Goal: Communication & Community: Ask a question

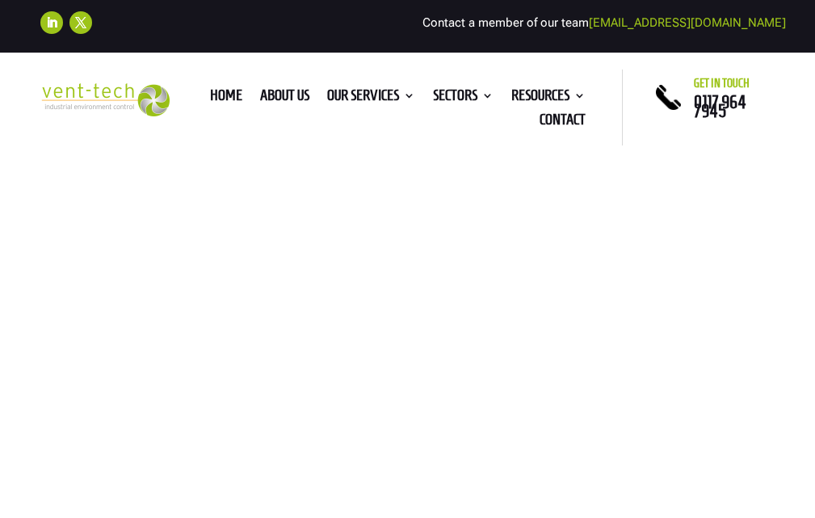
click at [561, 121] on link "Contact" at bounding box center [563, 123] width 46 height 18
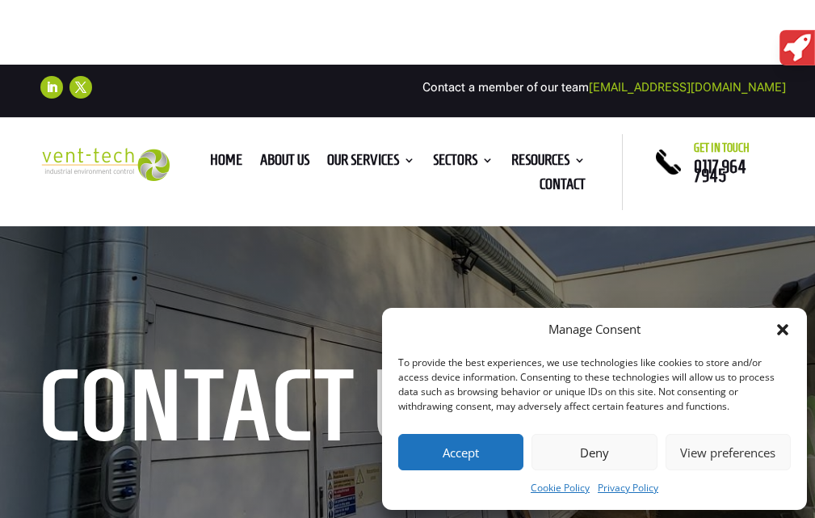
click at [440, 462] on button "Accept" at bounding box center [460, 452] width 125 height 36
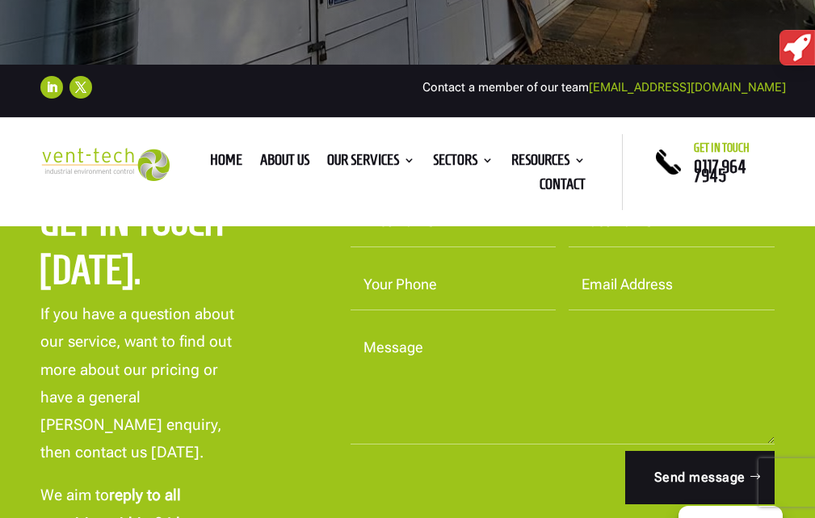
scroll to position [485, 0]
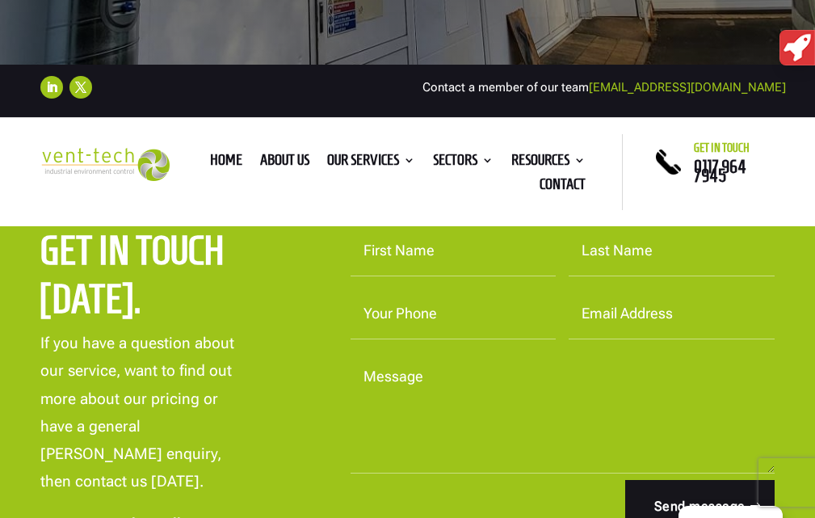
click at [432, 259] on input "First Name" at bounding box center [453, 251] width 205 height 50
type input "Frank"
type input "linkbuilder"
type input "03005090316"
type input "franklinkbuilderseo@gmail.com"
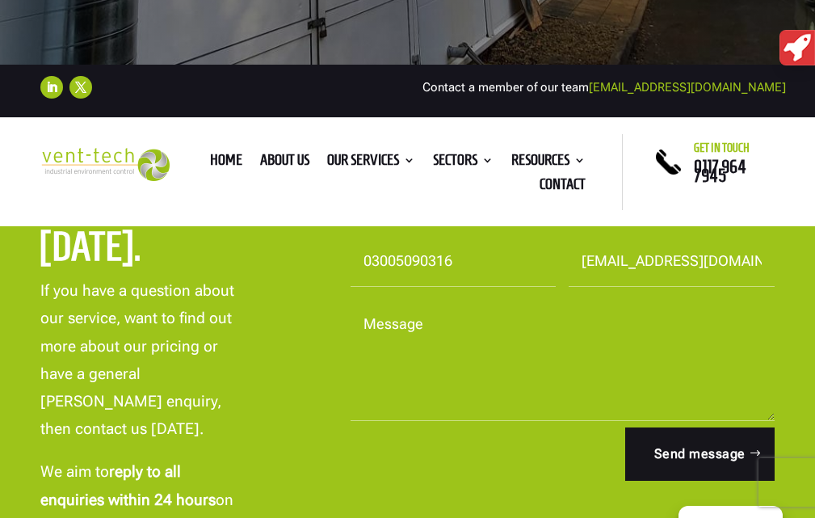
scroll to position [566, 0]
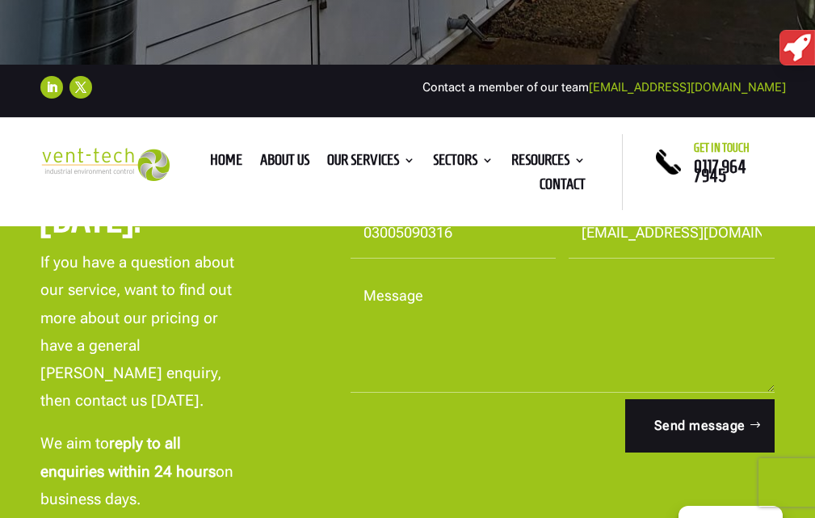
click at [434, 339] on textarea "Message" at bounding box center [562, 332] width 423 height 121
click at [508, 326] on textarea "Message" at bounding box center [562, 332] width 423 height 121
paste textarea "Hi I'm an experienced visitor posting a "hyperlink builder" helper that can pro…"
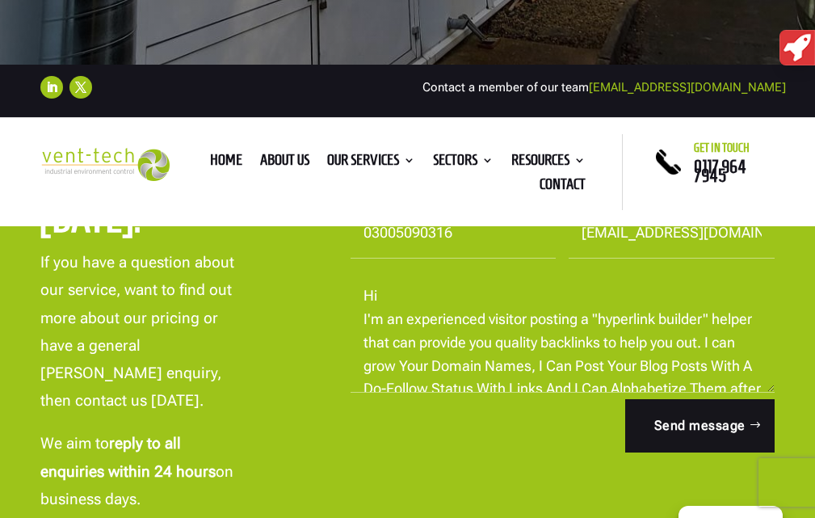
scroll to position [727, 0]
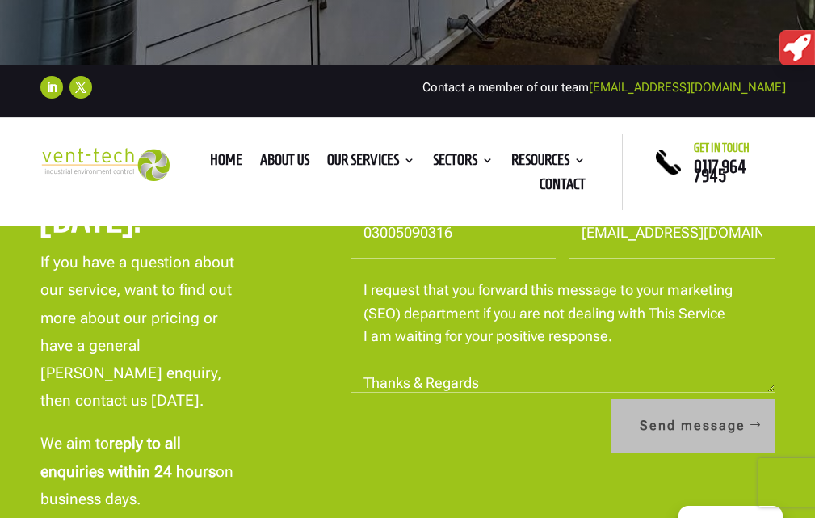
type textarea "Hi I'm an experienced visitor posting a "hyperlink builder" helper that can pro…"
click at [694, 425] on button "Send message" at bounding box center [693, 425] width 164 height 53
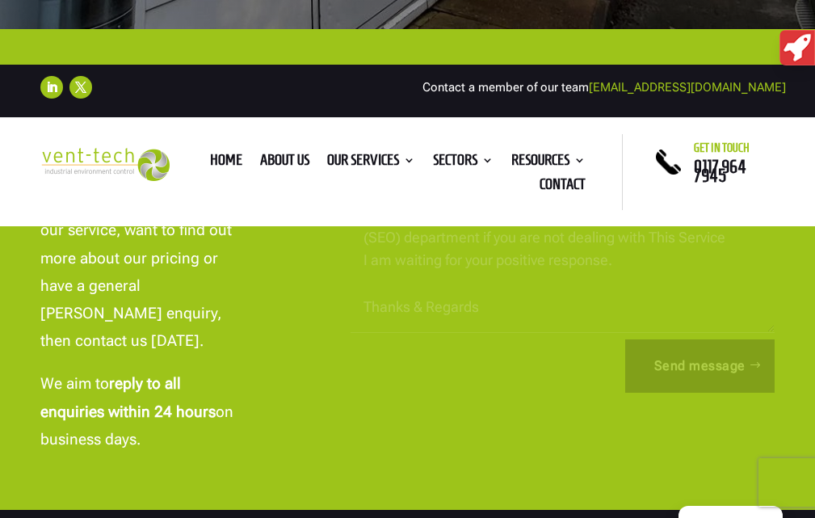
scroll to position [647, 0]
